Goal: Transaction & Acquisition: Purchase product/service

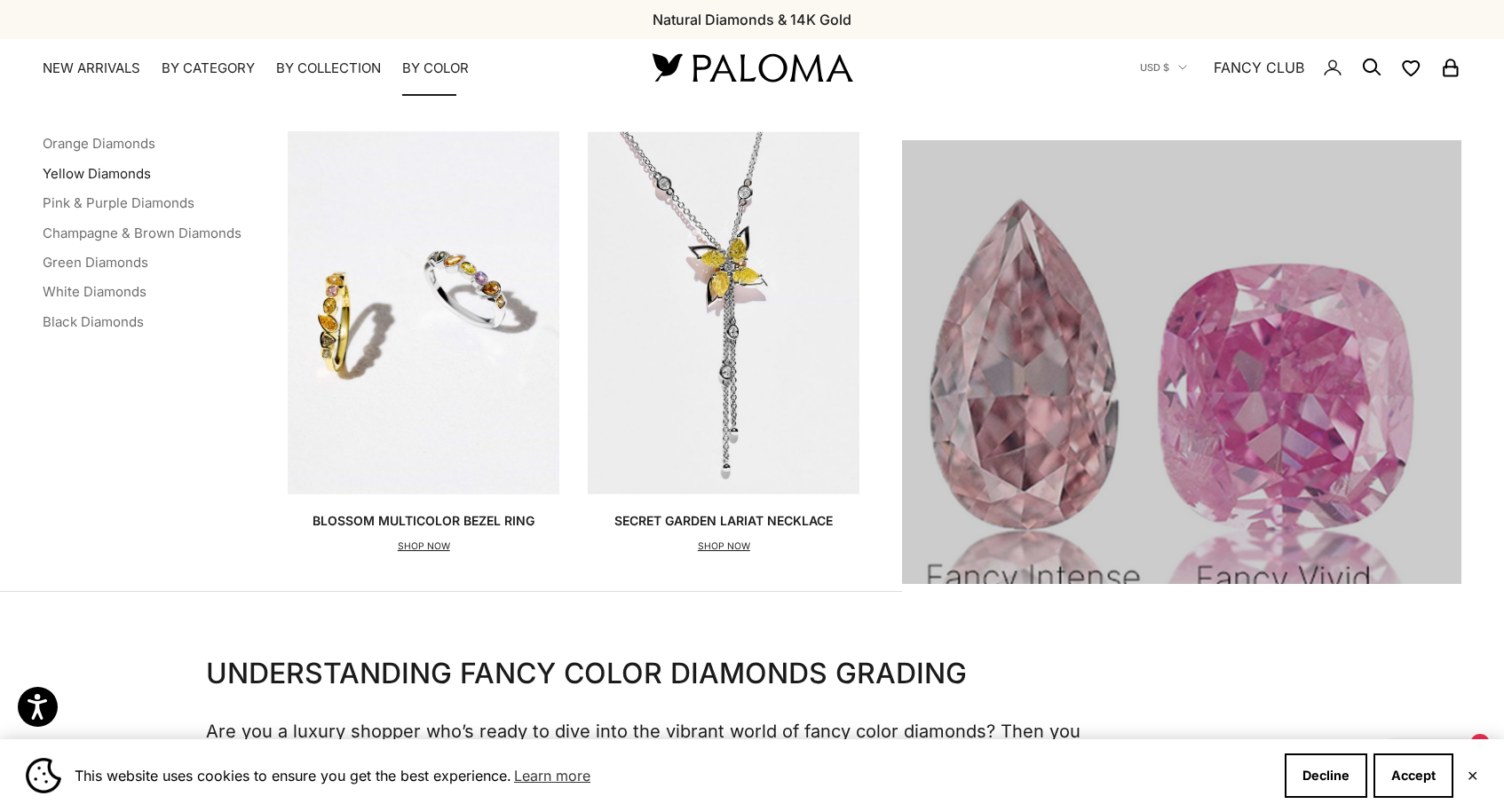
click at [102, 174] on link "Yellow Diamonds" at bounding box center [96, 173] width 108 height 17
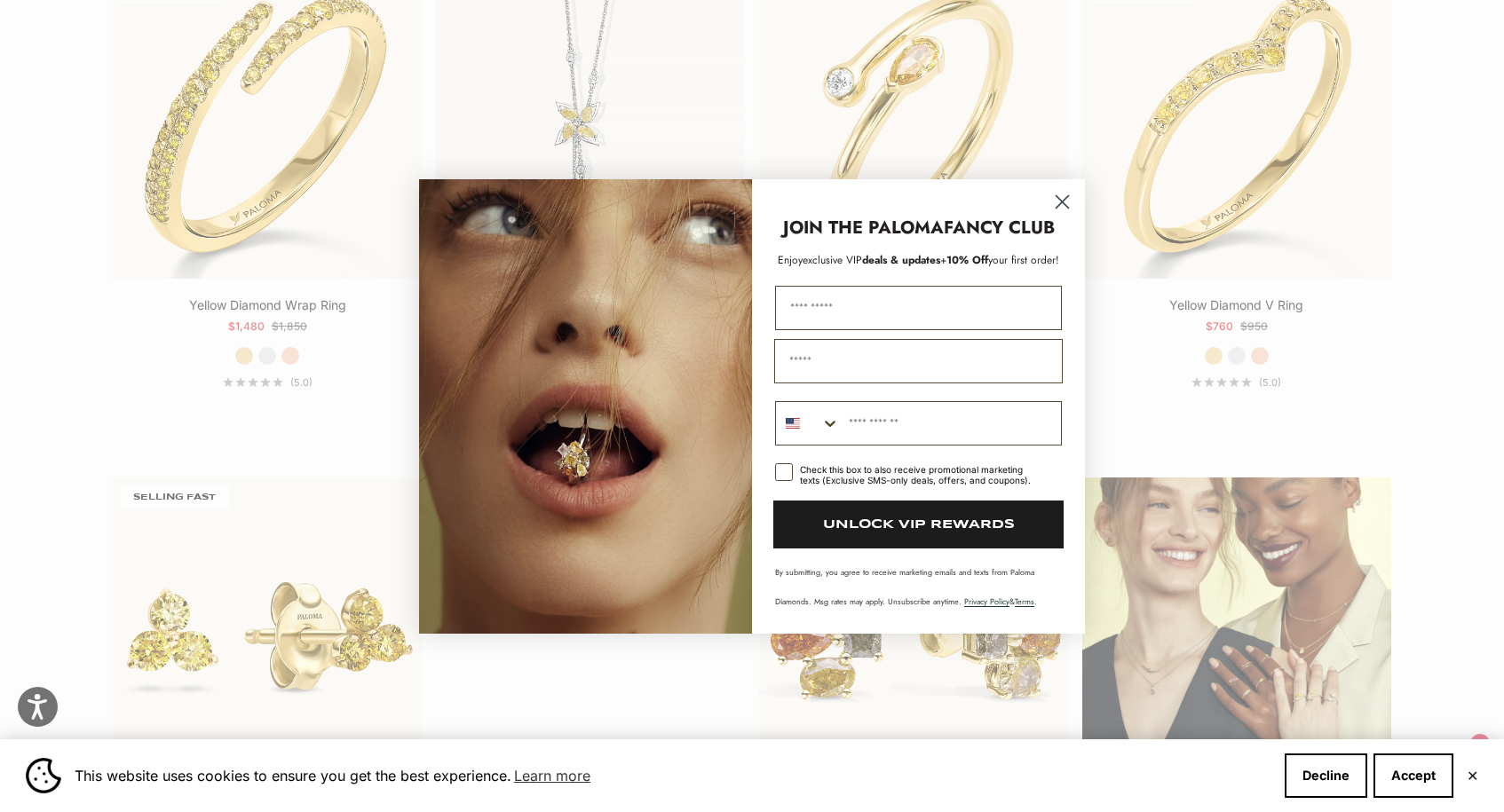
scroll to position [2173, 0]
click at [1059, 211] on circle "Close dialog" at bounding box center [1062, 202] width 30 height 29
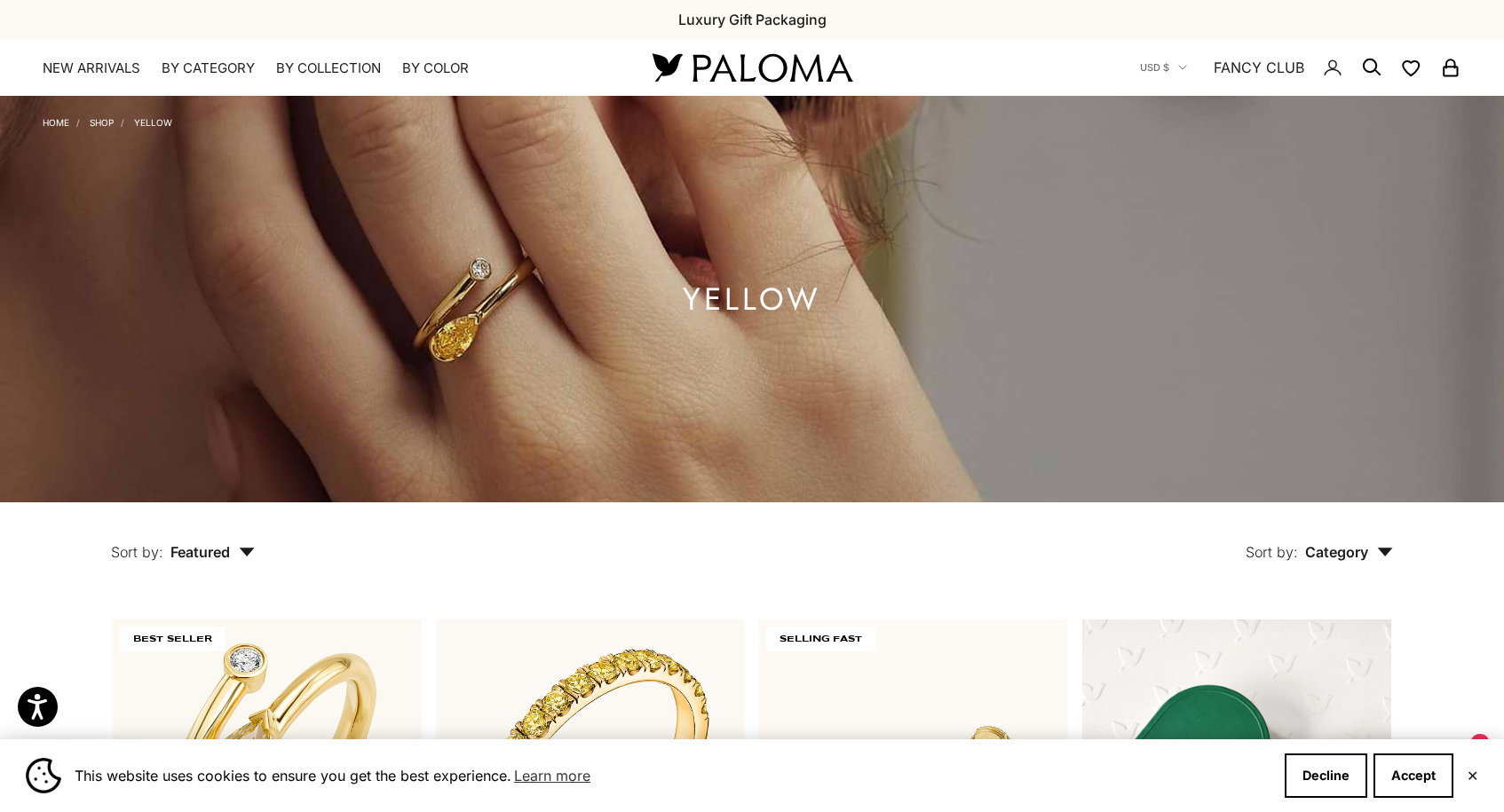
scroll to position [0, 0]
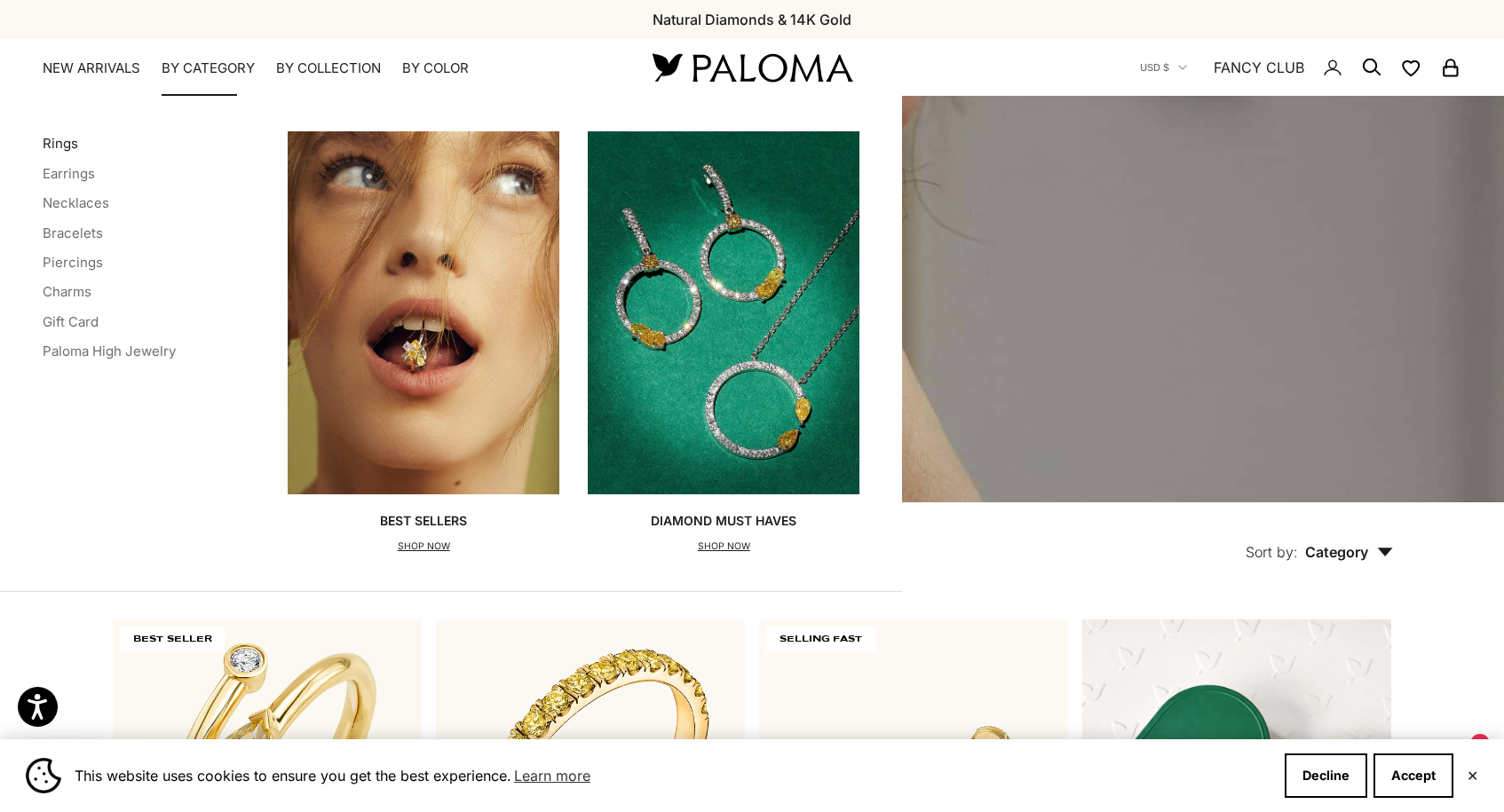
click at [59, 149] on link "Rings" at bounding box center [60, 143] width 35 height 17
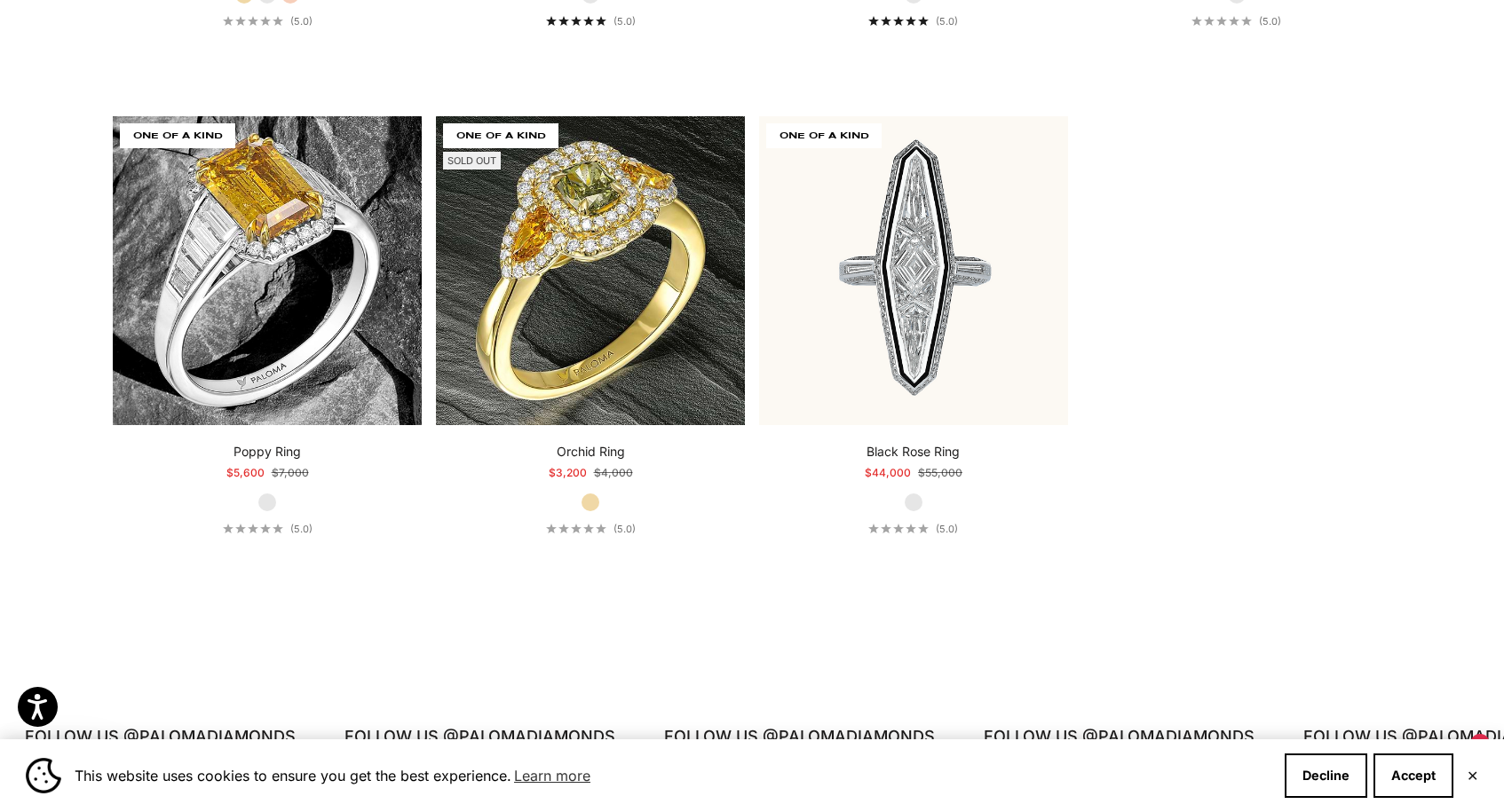
scroll to position [8627, 0]
